Goal: Task Accomplishment & Management: Use online tool/utility

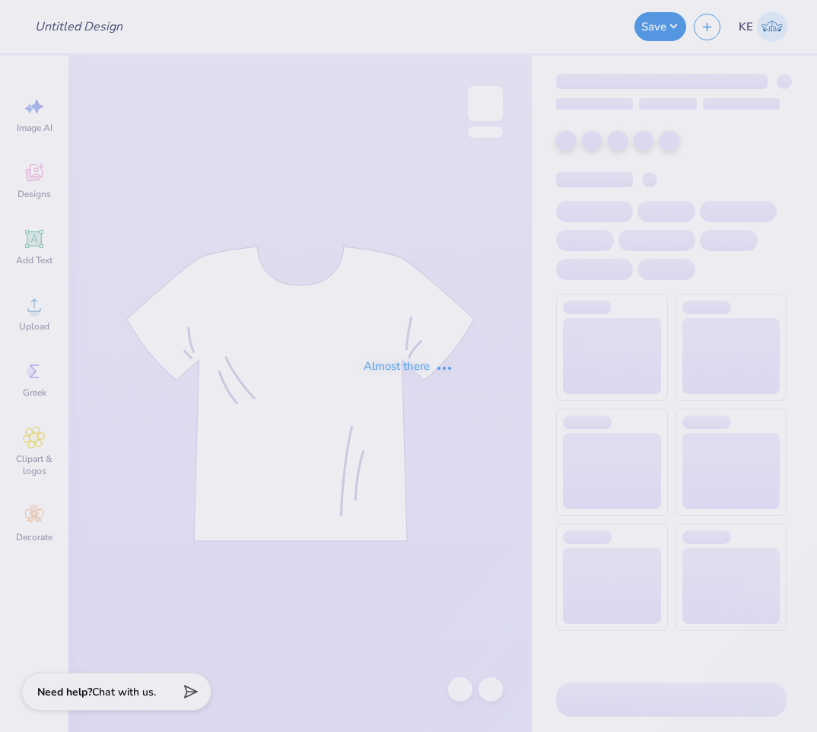
type input "WAA SP Merch"
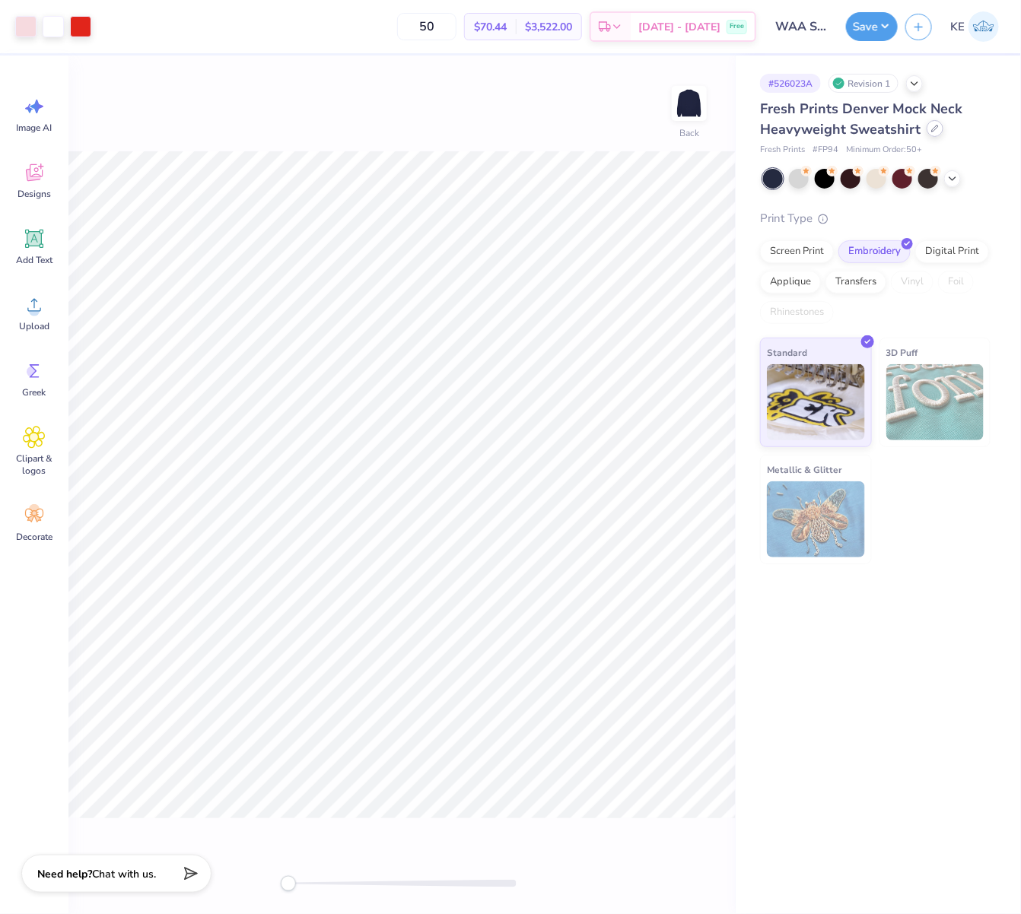
click at [816, 126] on icon at bounding box center [935, 129] width 6 height 6
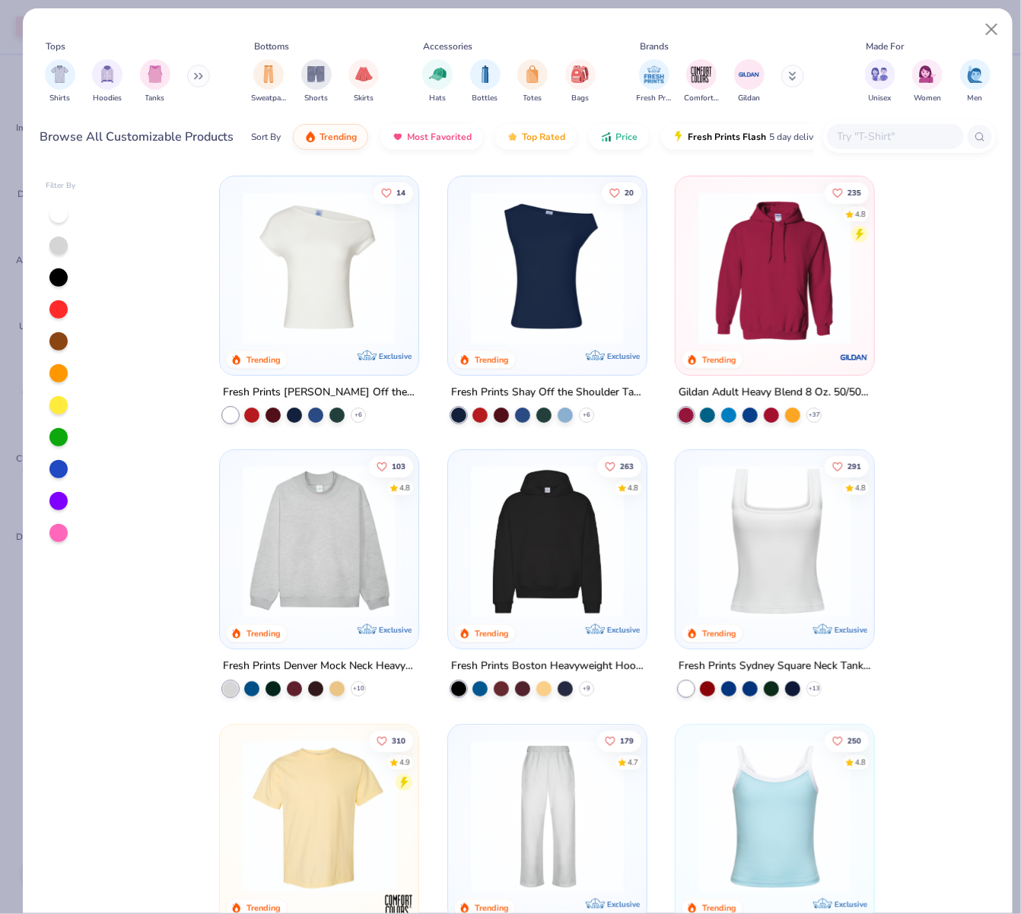
click at [816, 135] on input "text" at bounding box center [894, 136] width 117 height 17
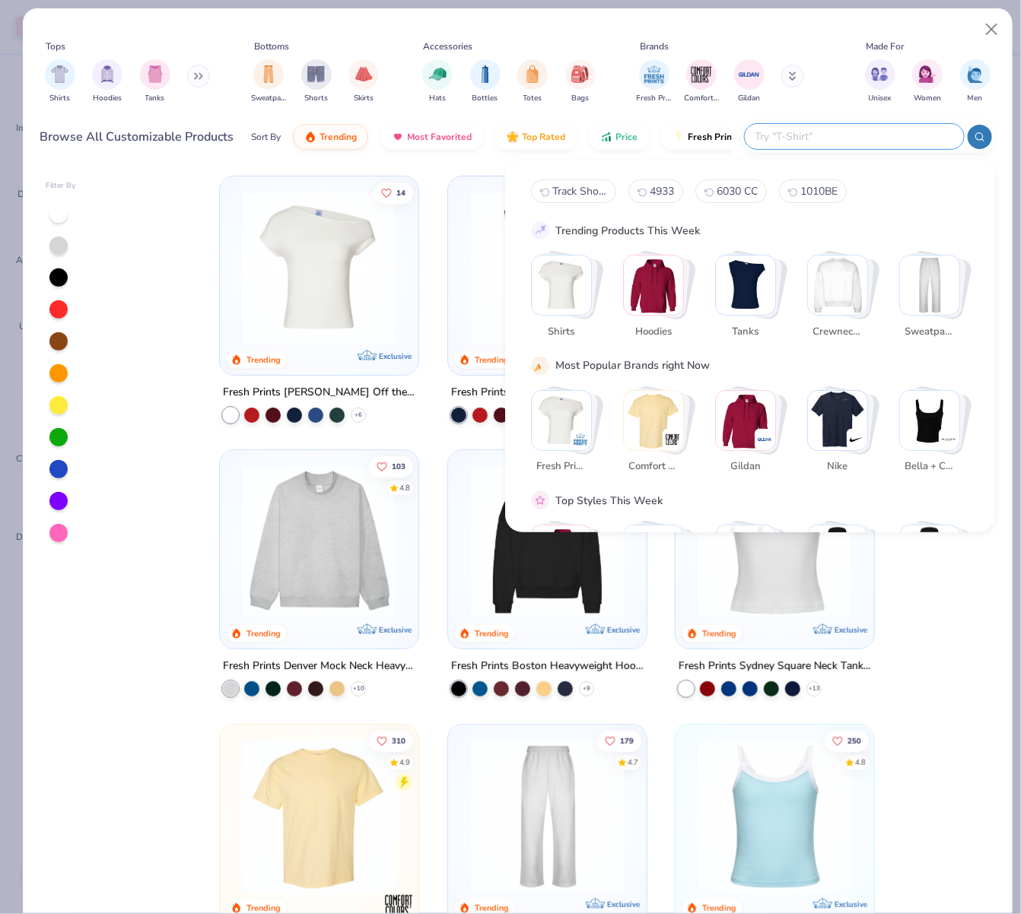
paste input "3911"
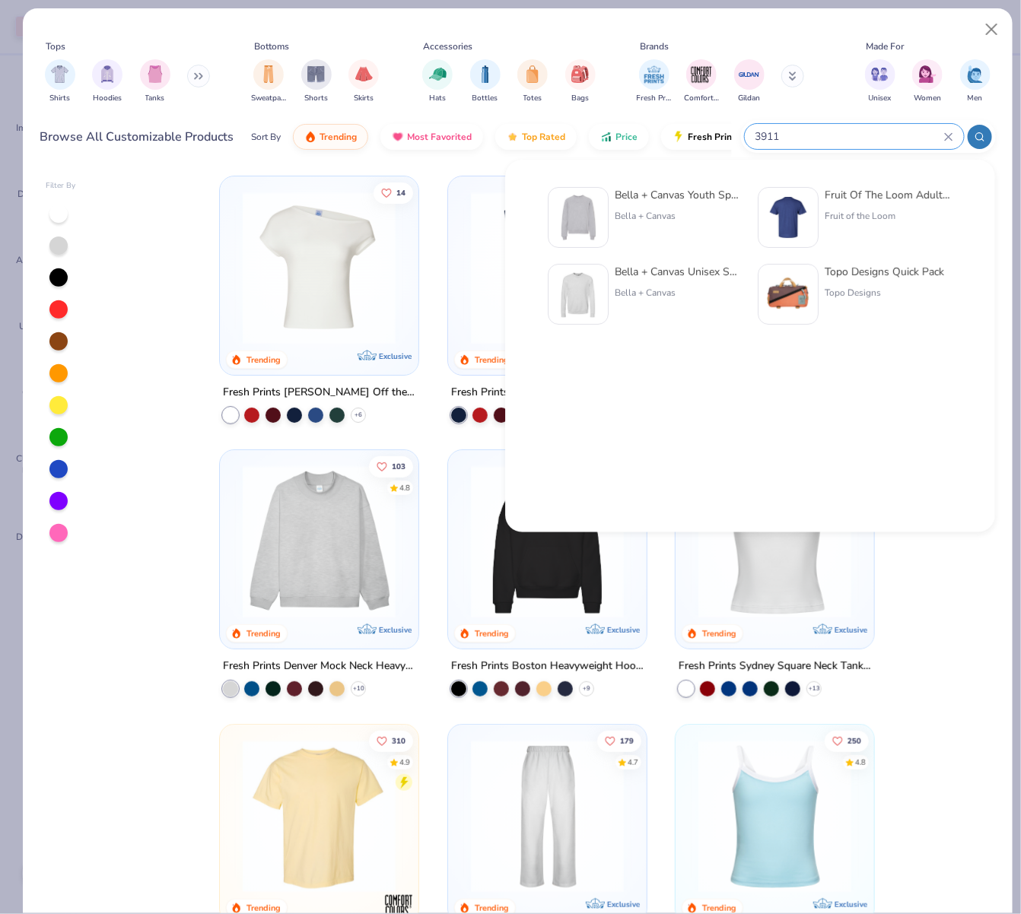
type input "3911"
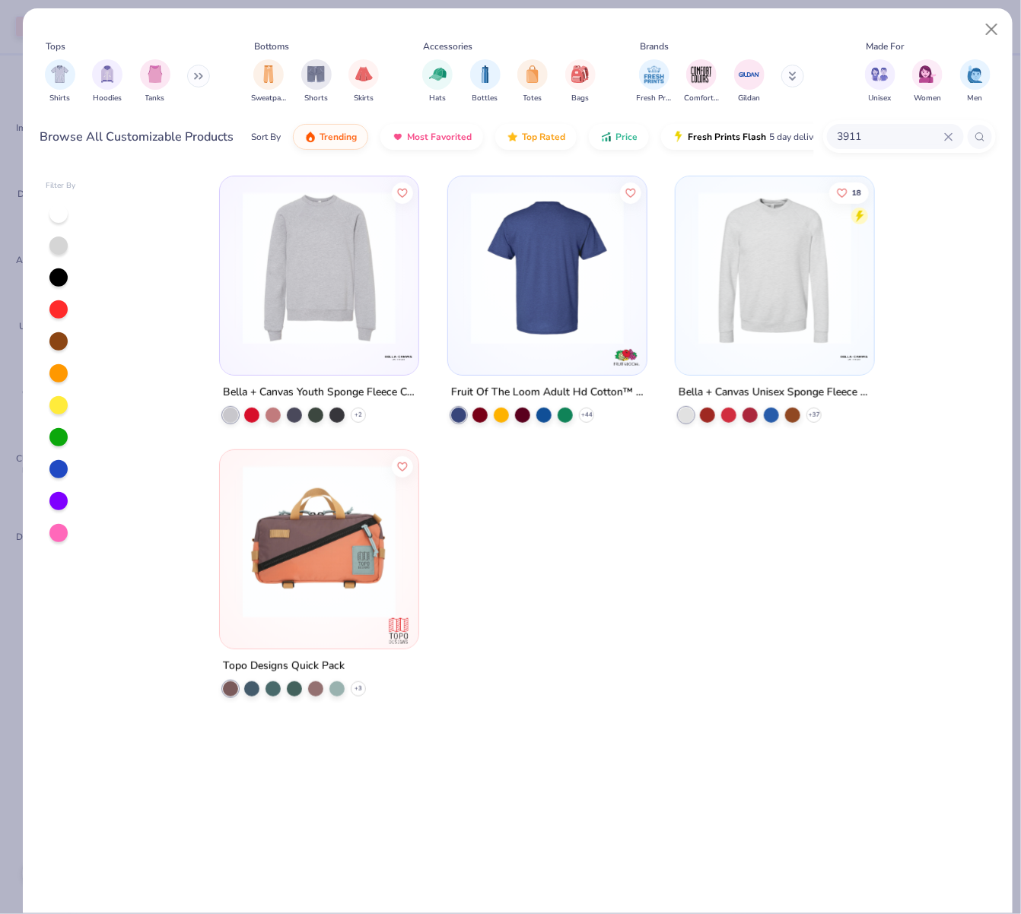
click at [298, 270] on img at bounding box center [319, 268] width 168 height 153
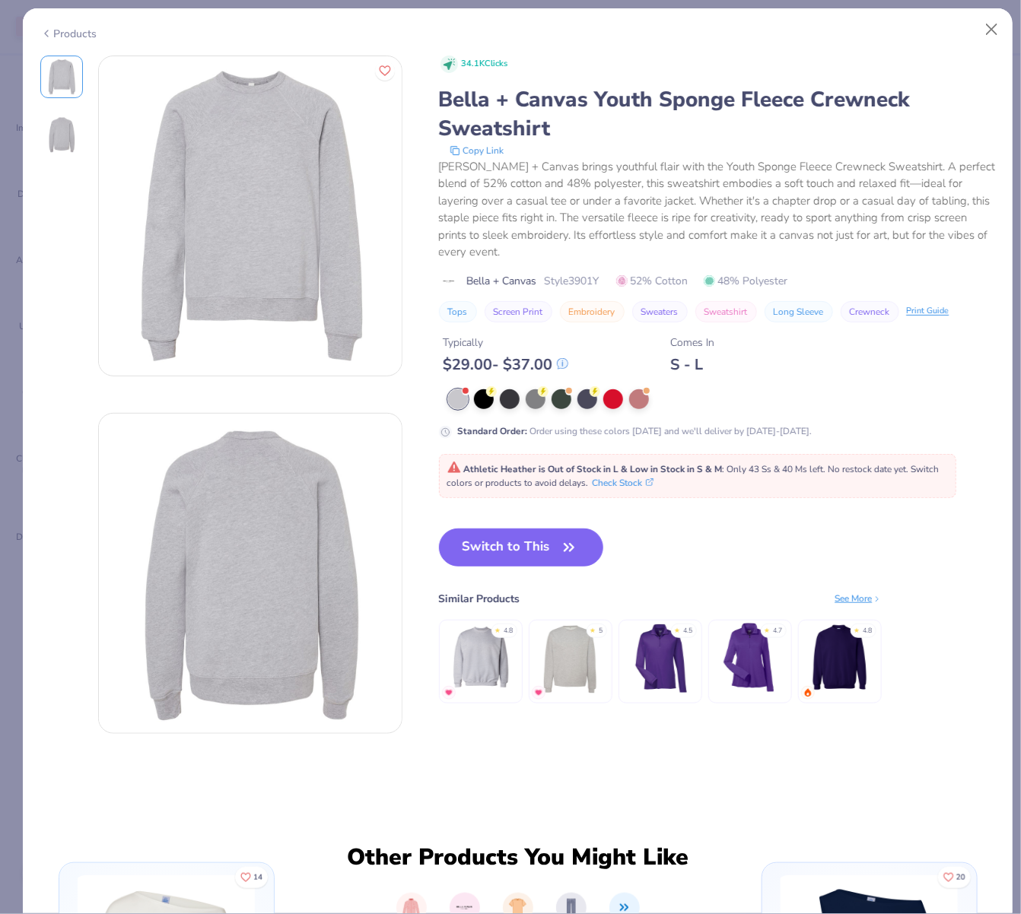
click at [633, 348] on div "Typically $ 29.00 - $ 37.00 Comes In S - L" at bounding box center [717, 349] width 557 height 52
click at [587, 398] on div at bounding box center [587, 398] width 20 height 20
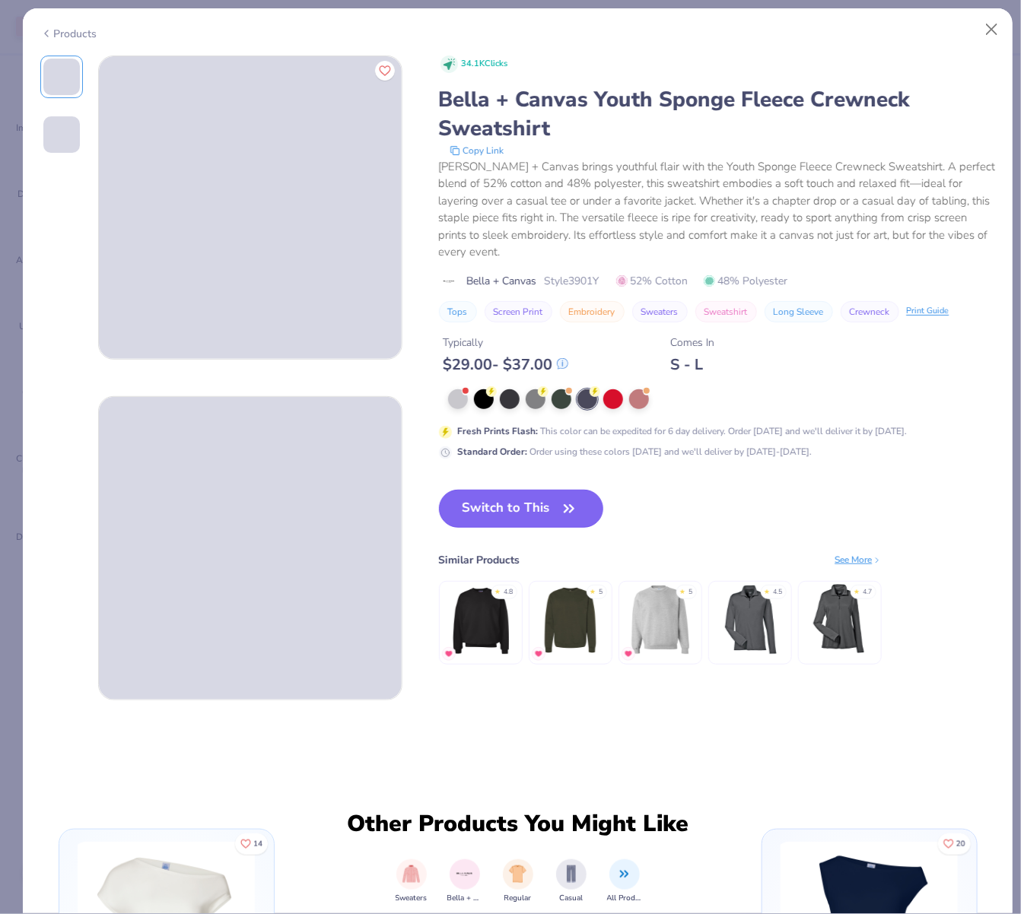
click at [557, 516] on button "Switch to This" at bounding box center [521, 509] width 165 height 38
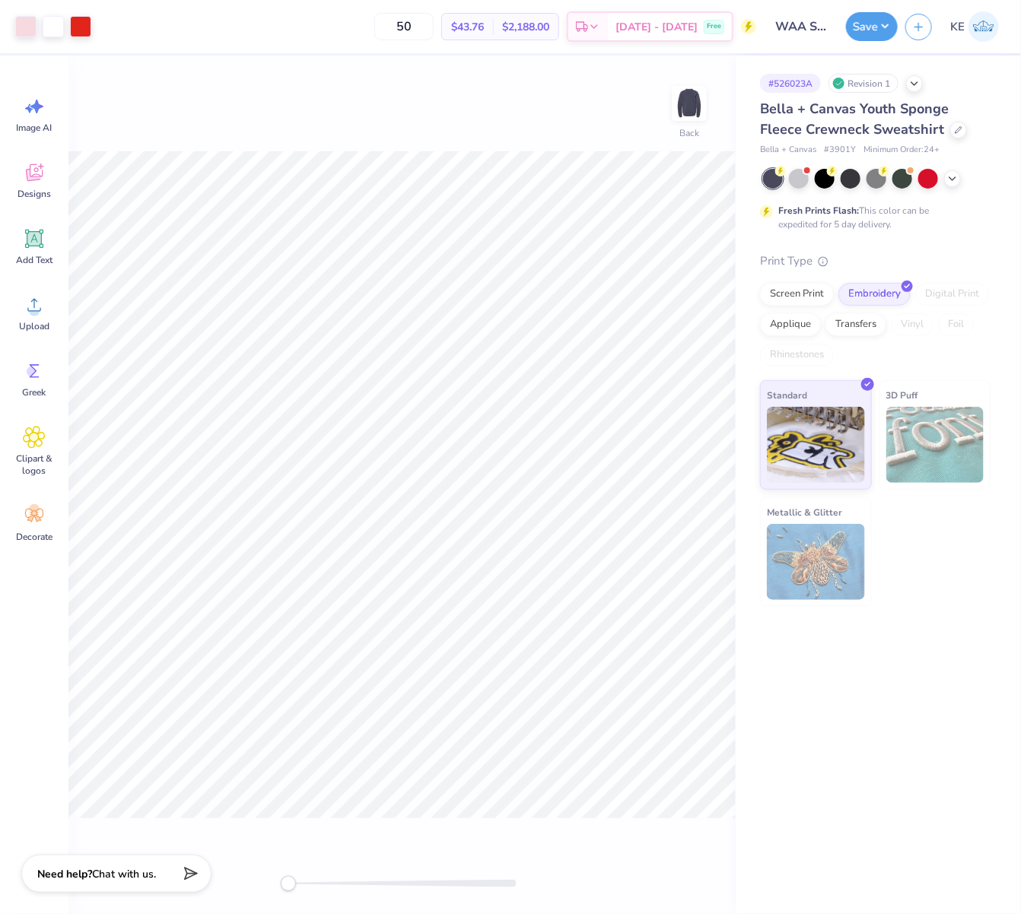
click at [816, 126] on div "Bella + Canvas Youth Sponge Fleece Crewneck Sweatshirt" at bounding box center [875, 119] width 231 height 41
click at [816, 133] on div at bounding box center [958, 128] width 17 height 17
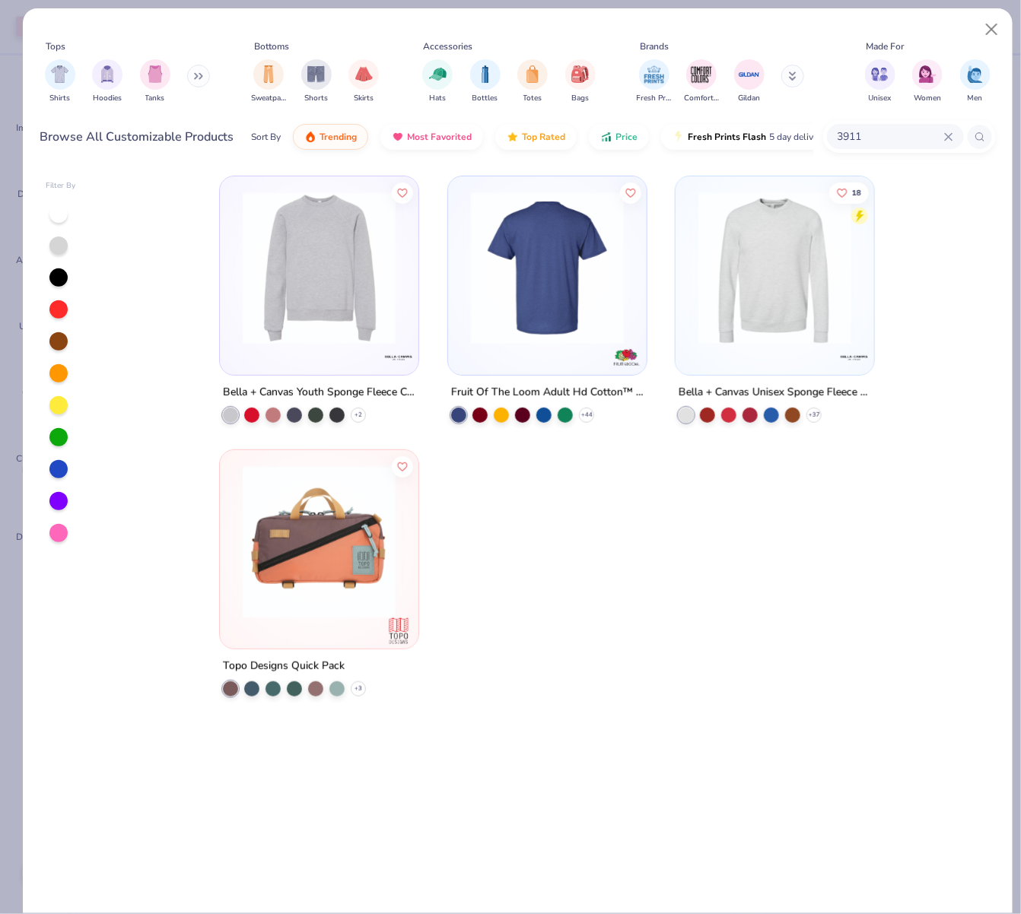
click at [789, 269] on img at bounding box center [775, 268] width 168 height 153
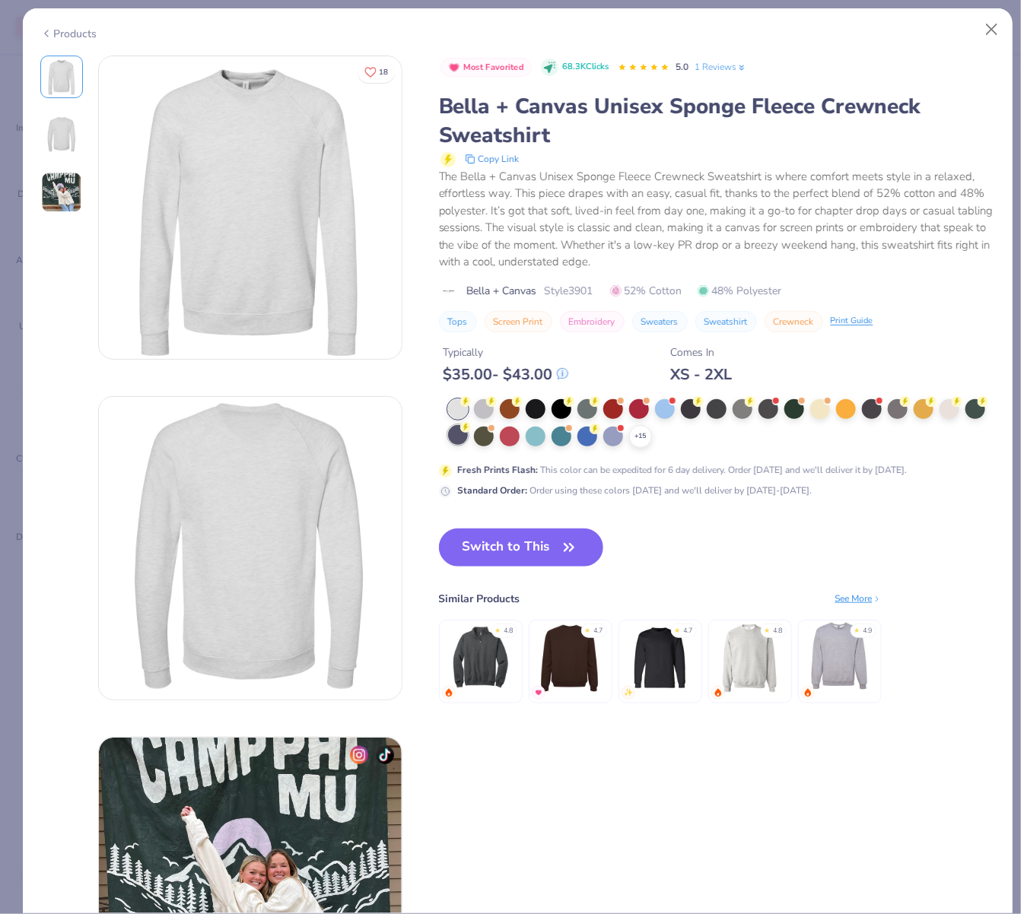
click at [468, 436] on div at bounding box center [458, 435] width 20 height 20
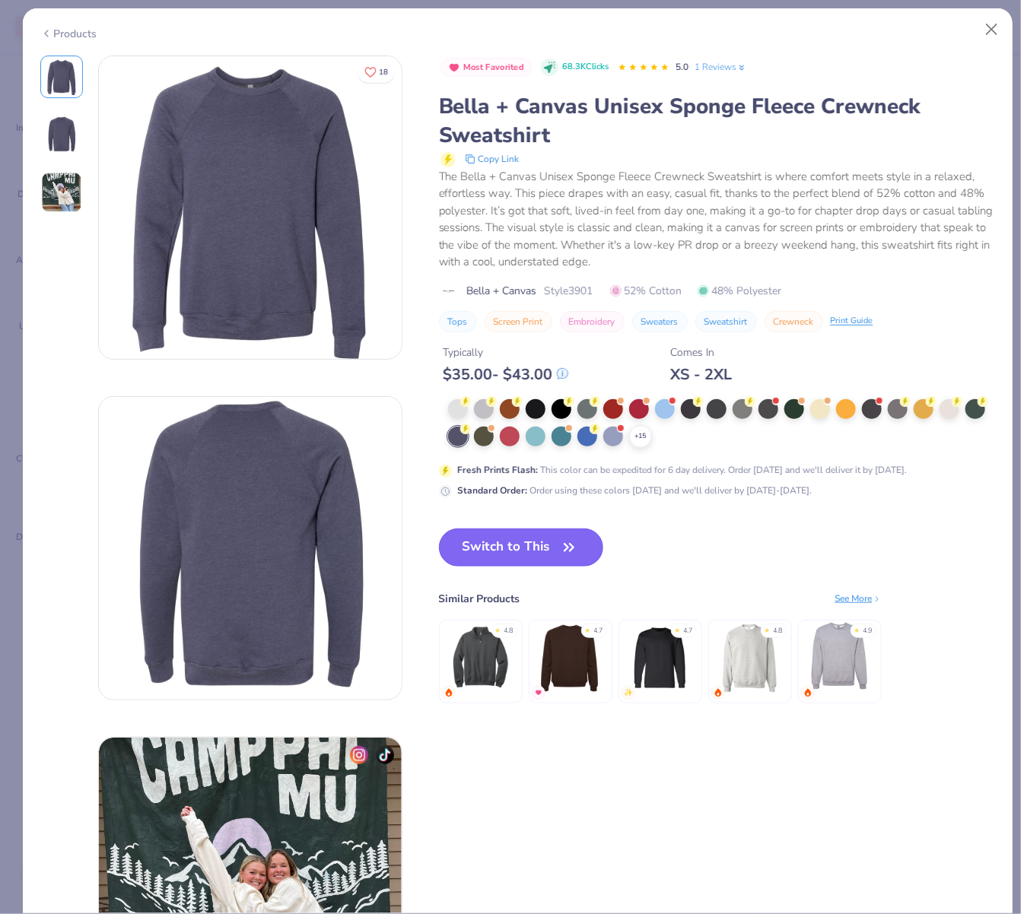
click at [558, 546] on button "Switch to This" at bounding box center [521, 548] width 165 height 38
